Goal: Task Accomplishment & Management: Manage account settings

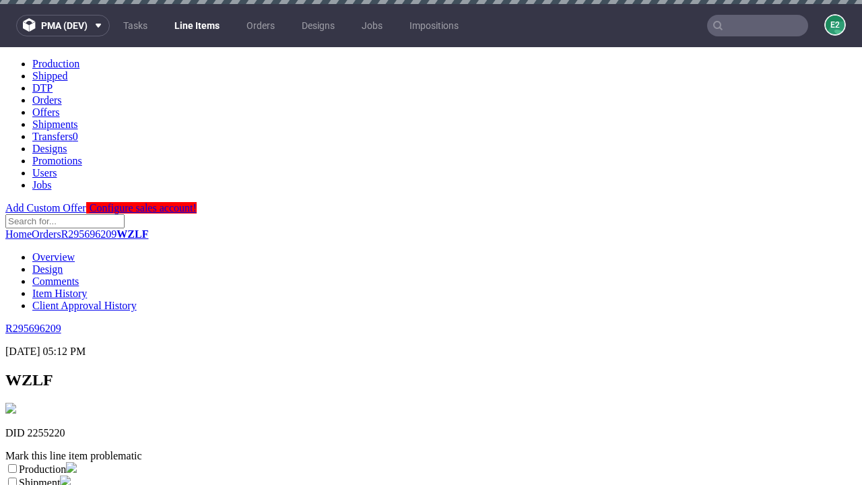
scroll to position [4, 0]
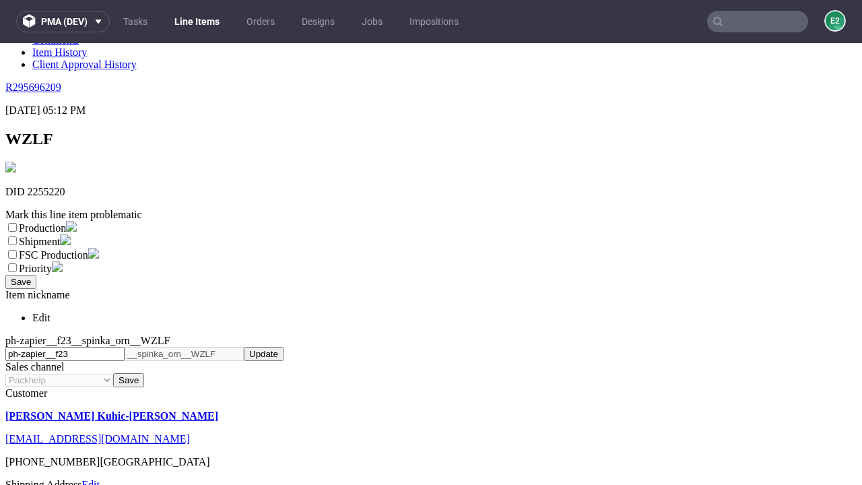
select select "dtp_ca_needed"
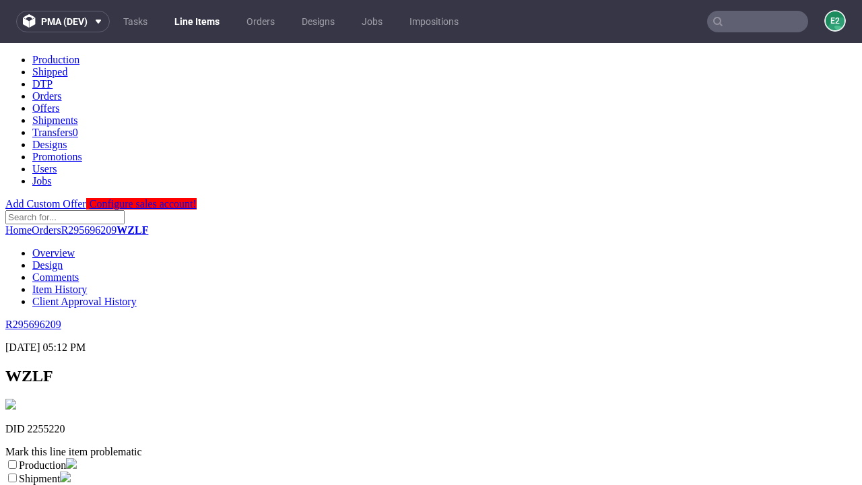
scroll to position [0, 0]
